Goal: Find specific page/section: Find specific page/section

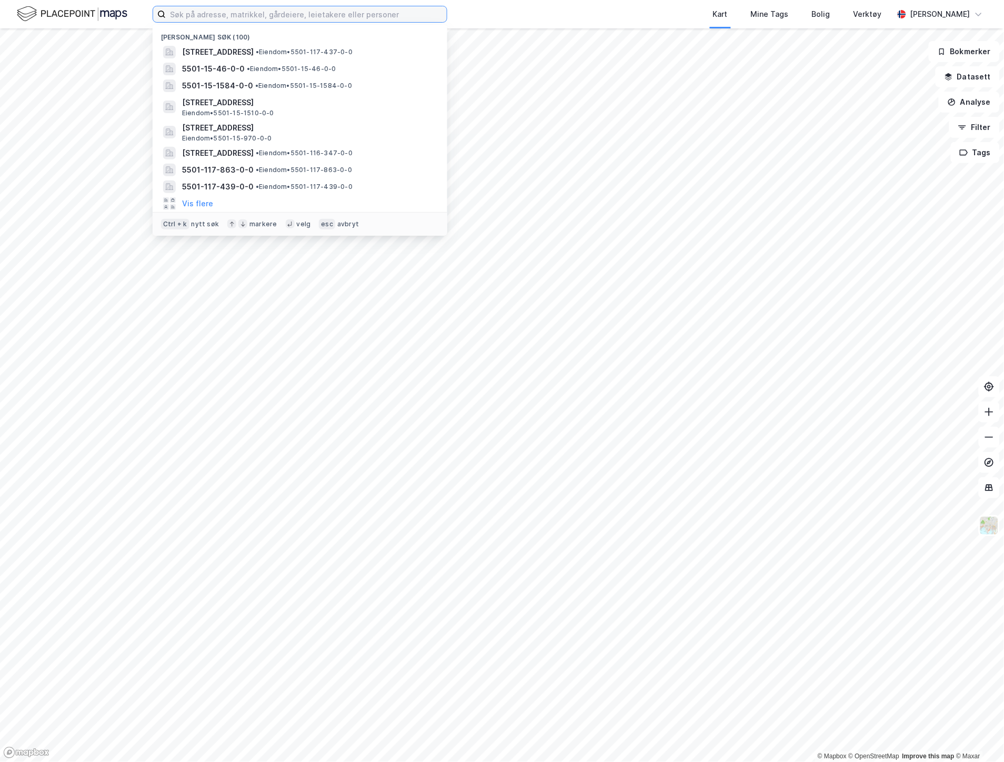
click at [233, 20] on input at bounding box center [306, 14] width 281 height 16
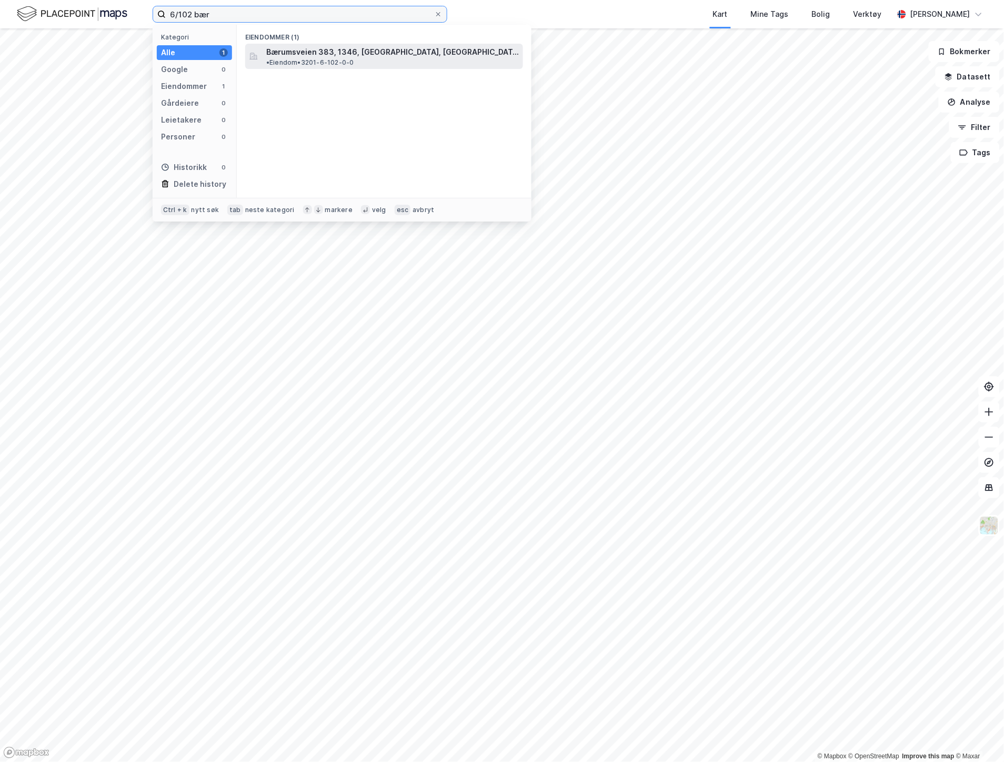
type input "6/102 bær"
